Goal: Transaction & Acquisition: Purchase product/service

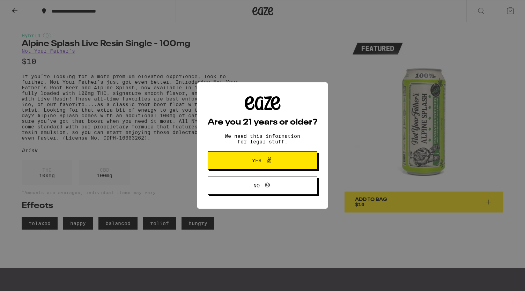
click at [223, 158] on button "Yes" at bounding box center [263, 160] width 110 height 18
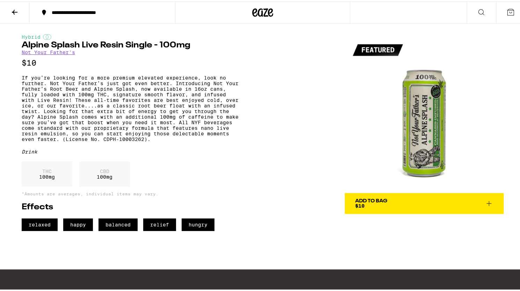
click at [10, 13] on icon at bounding box center [14, 11] width 8 height 8
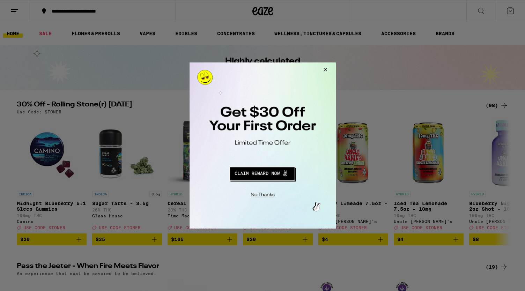
click at [246, 175] on button "Redirect to URL" at bounding box center [261, 172] width 121 height 17
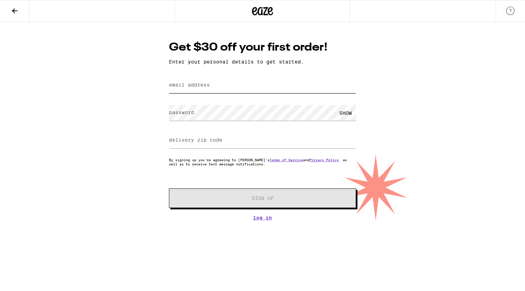
click at [219, 89] on input "email address" at bounding box center [262, 85] width 187 height 16
type input "[EMAIL_ADDRESS][DOMAIN_NAME]"
type input "10009"
click at [234, 127] on form "email address [EMAIL_ADDRESS][DOMAIN_NAME] password SHOW delivery zip code 1000…" at bounding box center [262, 141] width 187 height 133
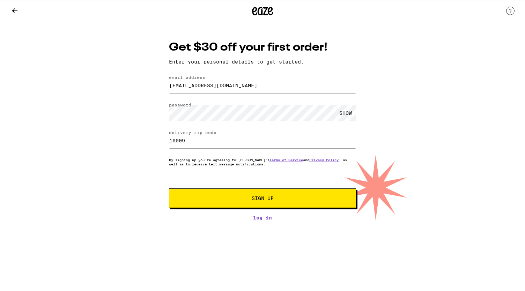
click at [351, 113] on div "SHOW" at bounding box center [345, 113] width 21 height 16
click at [216, 207] on button "Sign Up" at bounding box center [262, 198] width 187 height 20
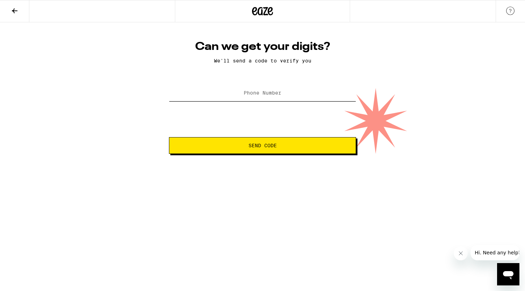
click at [304, 95] on input "Phone Number" at bounding box center [262, 94] width 187 height 16
type input "[PHONE_NUMBER]"
click at [291, 147] on span "Send Code" at bounding box center [262, 145] width 175 height 5
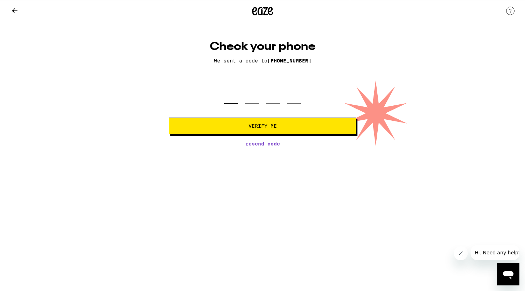
click at [232, 95] on input "tel" at bounding box center [231, 93] width 14 height 21
type input "3"
type input "2"
type input "0"
type input "9"
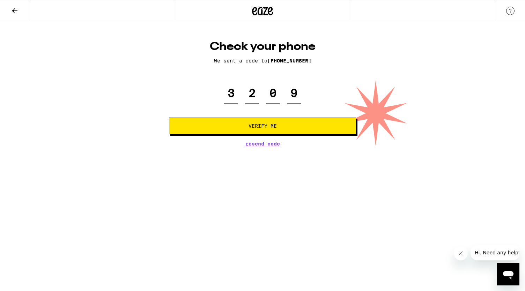
click at [218, 123] on button "Verify Me" at bounding box center [262, 126] width 187 height 17
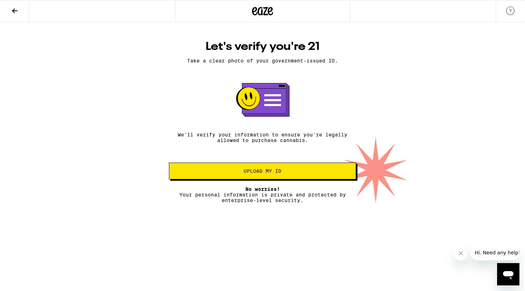
click at [193, 168] on button "Upload my ID" at bounding box center [262, 171] width 187 height 17
click at [196, 173] on span "Upload my ID" at bounding box center [262, 171] width 175 height 5
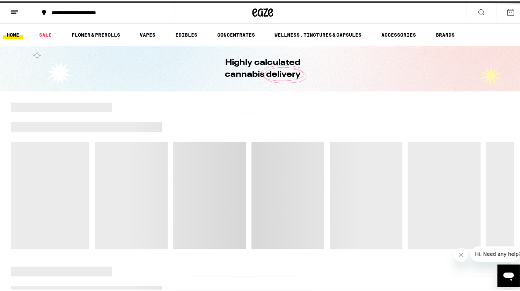
click at [282, 163] on div at bounding box center [262, 174] width 503 height 147
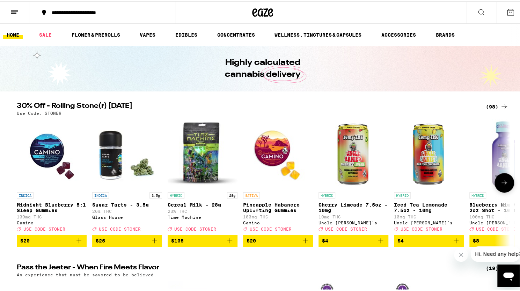
click at [75, 244] on icon "Add to bag" at bounding box center [79, 239] width 8 height 8
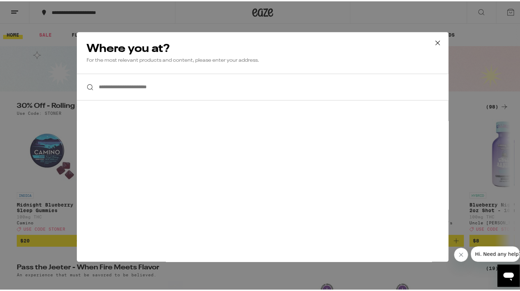
click at [127, 86] on input "**********" at bounding box center [262, 85] width 371 height 27
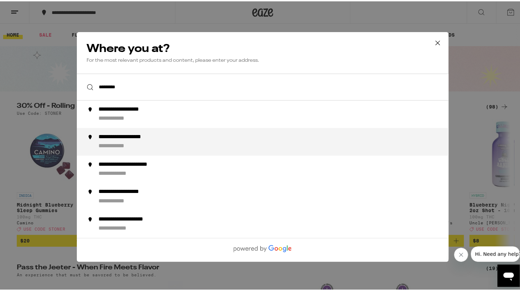
click at [132, 142] on div "**********" at bounding box center [119, 144] width 43 height 7
type input "**********"
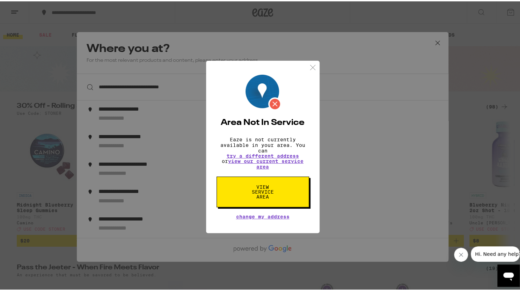
click at [242, 154] on span "try a different address" at bounding box center [263, 154] width 72 height 5
